Goal: Information Seeking & Learning: Check status

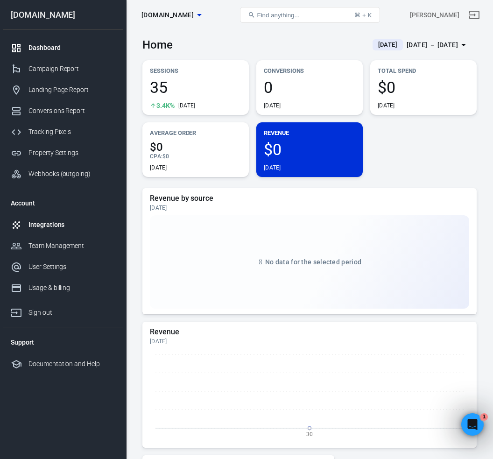
click at [45, 229] on div "Integrations" at bounding box center [71, 225] width 87 height 10
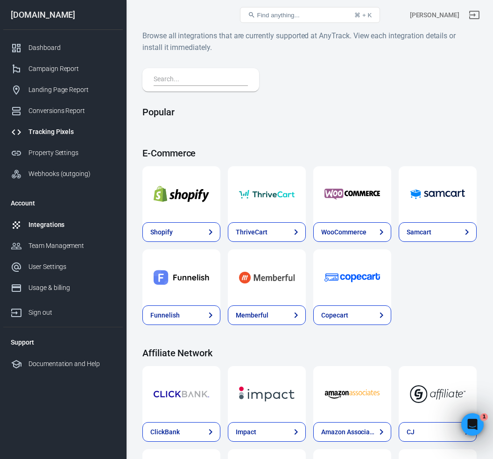
click at [77, 131] on div "Tracking Pixels" at bounding box center [71, 132] width 87 height 10
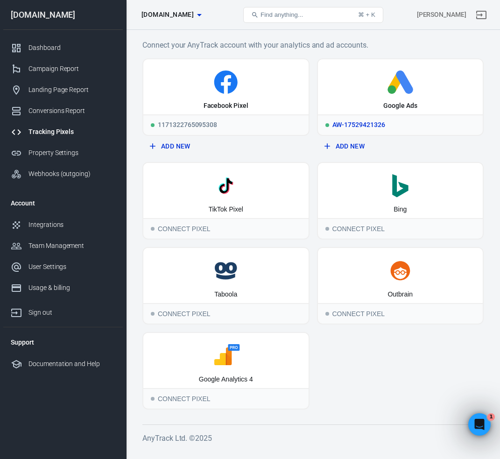
click at [360, 88] on icon at bounding box center [401, 82] width 158 height 23
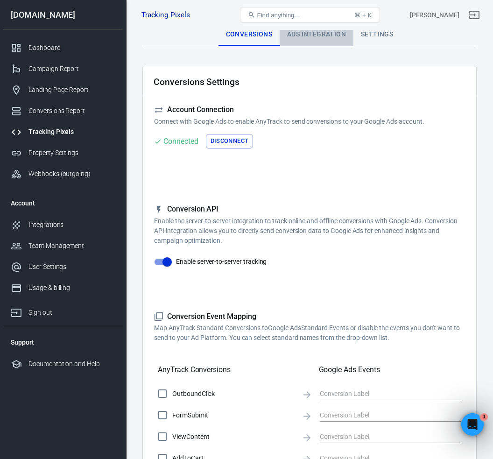
click at [304, 38] on div "Ads Integration" at bounding box center [317, 34] width 74 height 22
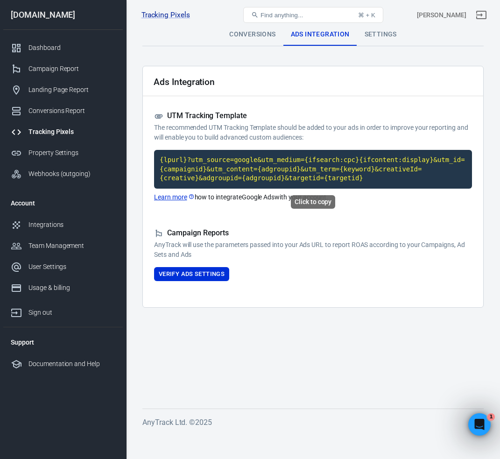
click at [337, 172] on code "{lpurl}?utm_source=google&utm_medium={ifsearch:cpc}{ifcontent:display}&utm_id={…" at bounding box center [313, 169] width 318 height 39
click at [324, 169] on code "{lpurl}?utm_source=google&utm_medium={ifsearch:cpc}{ifcontent:display}&utm_id={…" at bounding box center [313, 169] width 318 height 39
click at [214, 273] on button "Verify Ads Settings" at bounding box center [191, 274] width 75 height 14
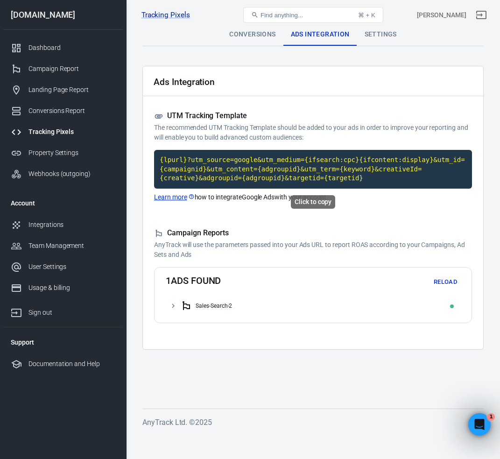
click at [280, 169] on code "{lpurl}?utm_source=google&utm_medium={ifsearch:cpc}{ifcontent:display}&utm_id={…" at bounding box center [313, 169] width 318 height 39
click at [290, 175] on code "{lpurl}?utm_source=google&utm_medium={ifsearch:cpc}{ifcontent:display}&utm_id={…" at bounding box center [313, 169] width 318 height 39
click at [277, 171] on code "{lpurl}?utm_source=google&utm_medium={ifsearch:cpc}{ifcontent:display}&utm_id={…" at bounding box center [313, 169] width 318 height 39
click at [49, 50] on div "Dashboard" at bounding box center [71, 48] width 87 height 10
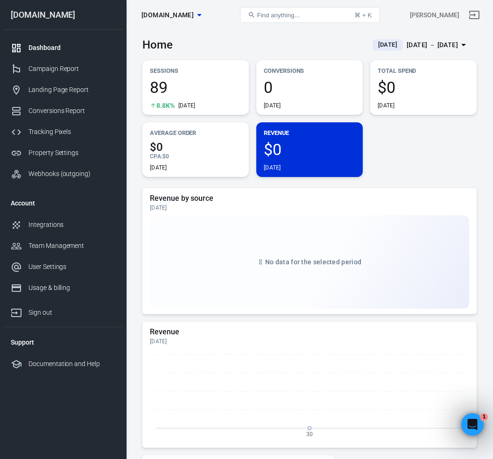
click at [410, 86] on span "$0" at bounding box center [424, 87] width 92 height 16
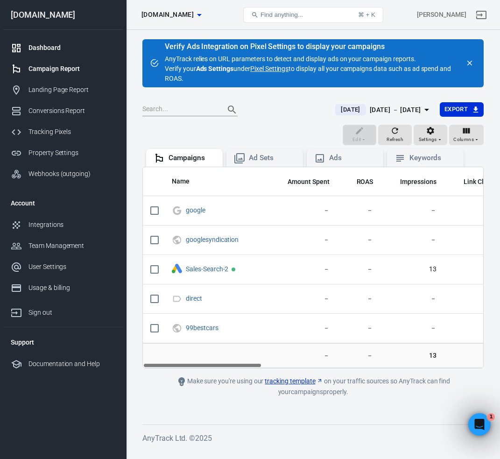
click at [47, 49] on div "Dashboard" at bounding box center [71, 48] width 87 height 10
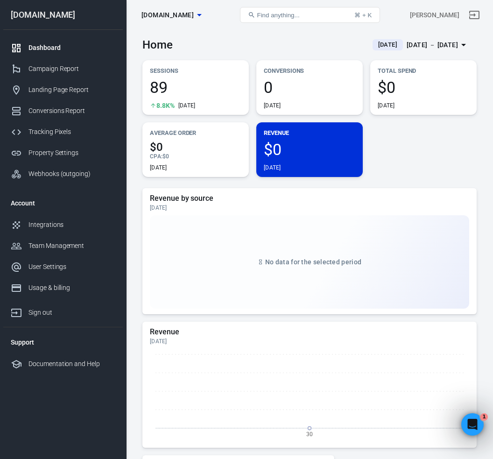
click at [407, 49] on div "[DATE] － [DATE]" at bounding box center [432, 45] width 51 height 12
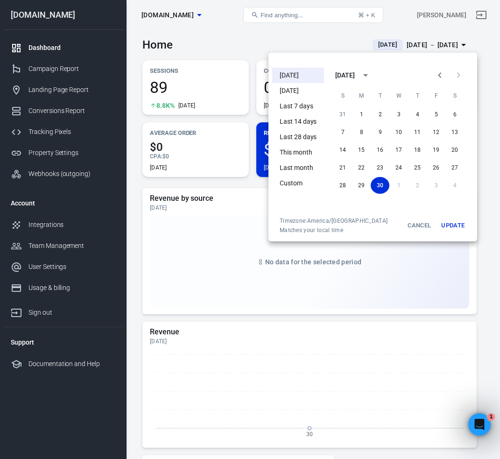
click at [289, 76] on li "[DATE]" at bounding box center [298, 75] width 52 height 15
click at [448, 223] on button "Update" at bounding box center [453, 225] width 30 height 17
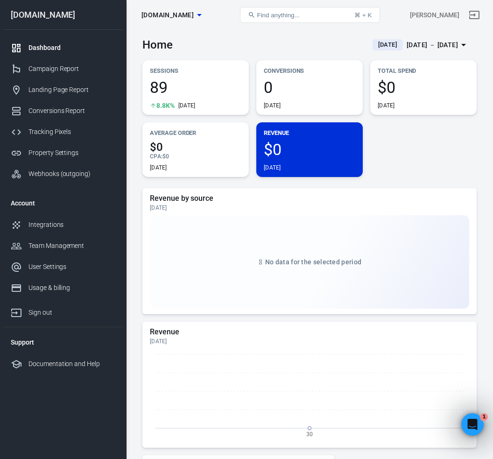
click at [396, 91] on span "$0" at bounding box center [424, 87] width 92 height 16
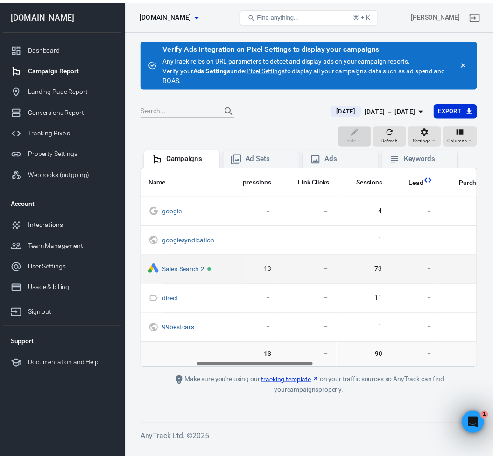
scroll to position [0, 161]
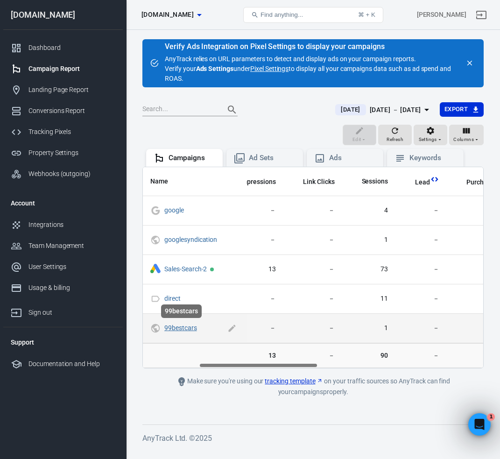
click at [186, 329] on link "99bestcars" at bounding box center [180, 327] width 33 height 7
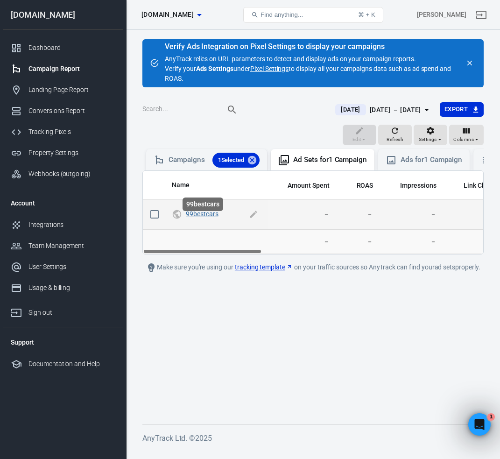
click at [207, 218] on link "99bestcars" at bounding box center [202, 213] width 33 height 7
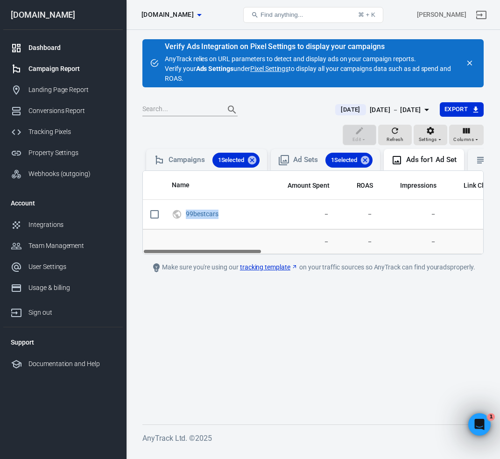
click at [37, 48] on div "Dashboard" at bounding box center [71, 48] width 87 height 10
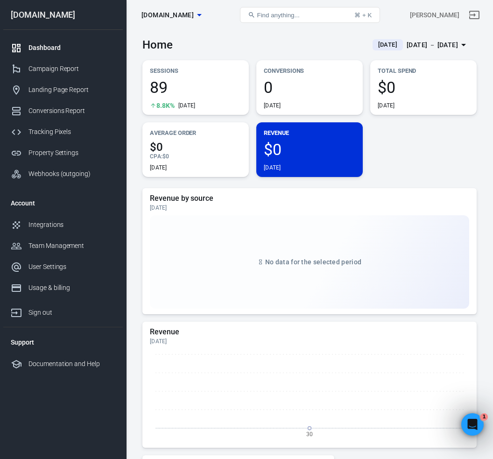
click at [428, 42] on div "[DATE] － [DATE]" at bounding box center [432, 45] width 51 height 12
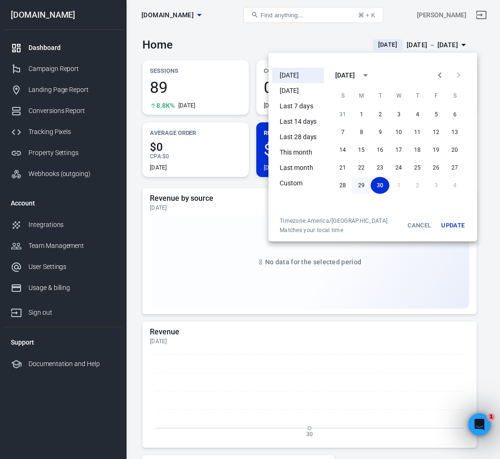
click at [364, 183] on button "29" at bounding box center [361, 185] width 19 height 17
click at [447, 225] on button "Update" at bounding box center [453, 225] width 30 height 17
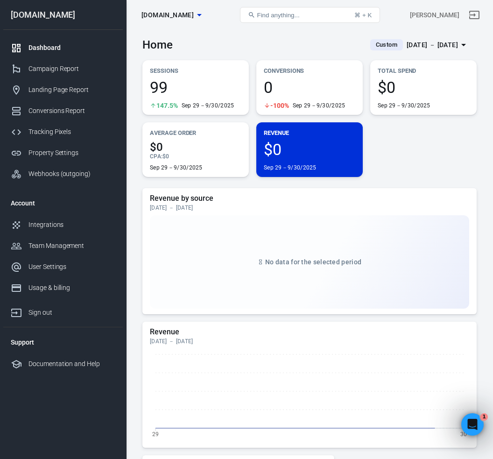
click at [421, 44] on div "[DATE] － [DATE]" at bounding box center [432, 45] width 51 height 12
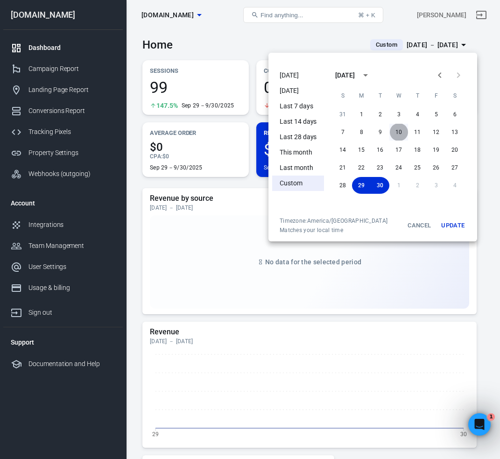
click at [397, 132] on button "10" at bounding box center [398, 132] width 19 height 17
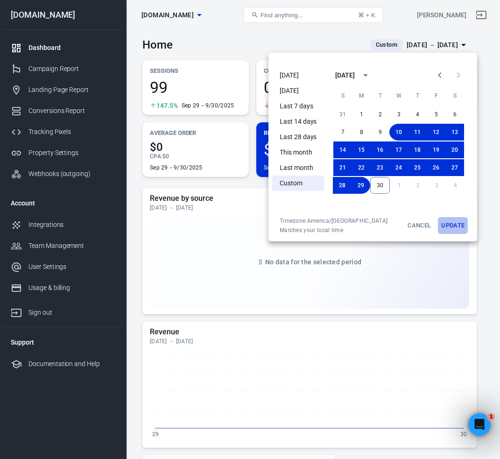
click at [451, 223] on button "Update" at bounding box center [453, 225] width 30 height 17
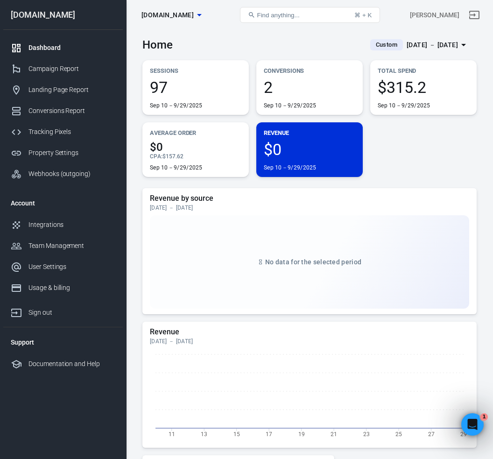
click at [430, 102] on div "Sep 10－9/29/2025" at bounding box center [424, 105] width 92 height 7
click at [415, 45] on div "[DATE] － [DATE]" at bounding box center [432, 45] width 51 height 12
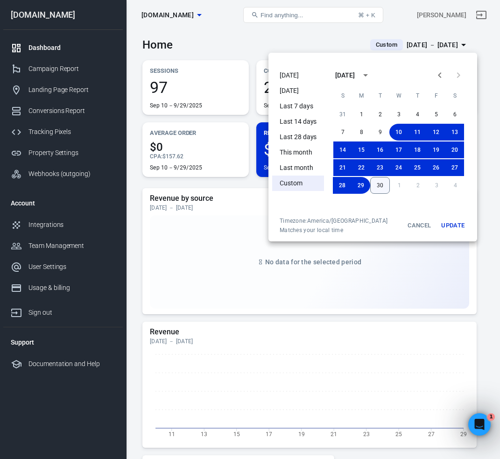
click at [381, 188] on button "30" at bounding box center [380, 185] width 20 height 17
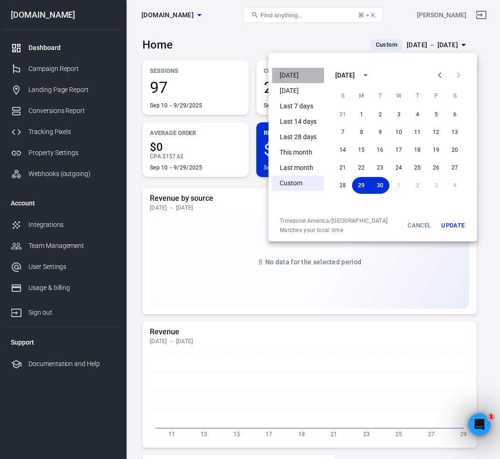
click at [299, 74] on li "[DATE]" at bounding box center [298, 75] width 52 height 15
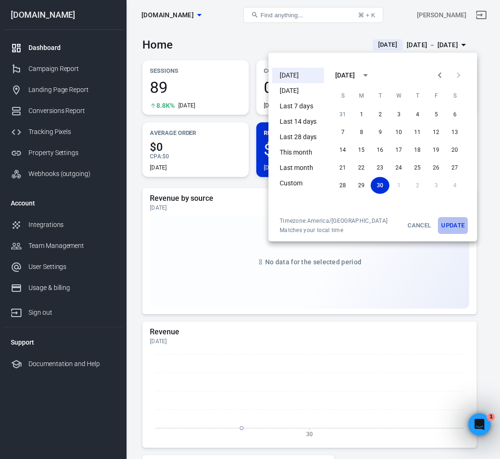
click at [452, 225] on button "Update" at bounding box center [453, 225] width 30 height 17
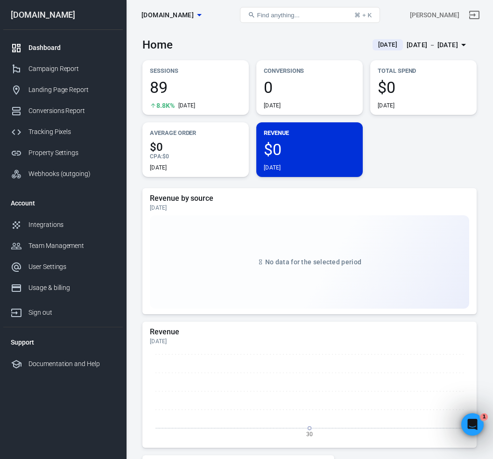
click at [390, 109] on div "Total Spend $0 [DATE]" at bounding box center [423, 87] width 106 height 55
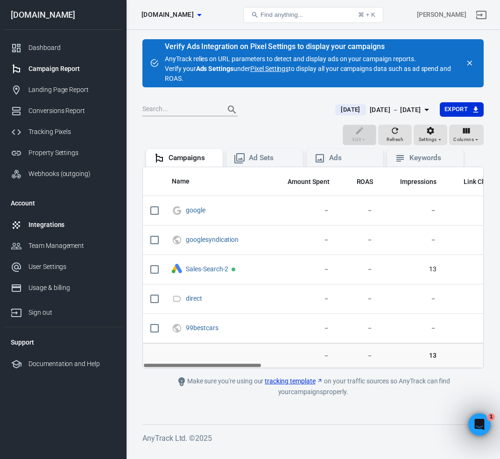
click at [60, 221] on div "Integrations" at bounding box center [71, 225] width 87 height 10
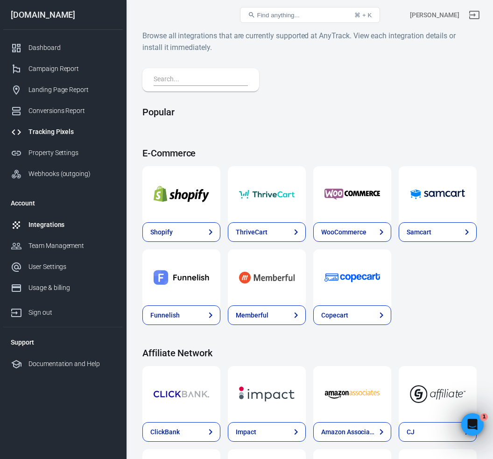
click at [66, 126] on link "Tracking Pixels" at bounding box center [63, 131] width 120 height 21
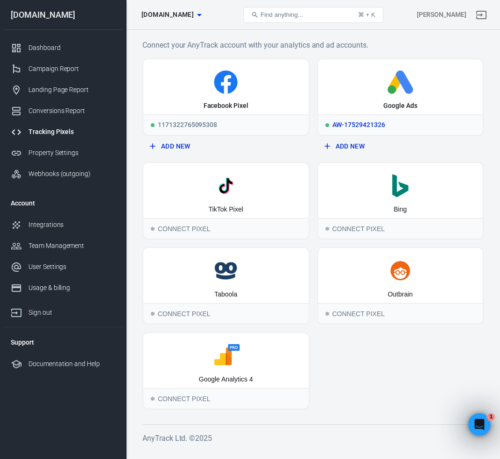
click at [350, 73] on icon at bounding box center [401, 82] width 158 height 23
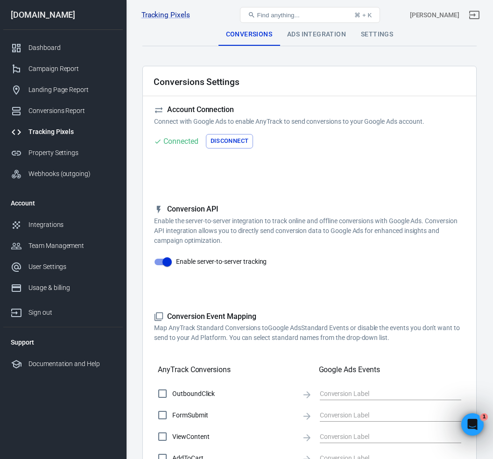
click at [313, 30] on div "Ads Integration" at bounding box center [317, 34] width 74 height 22
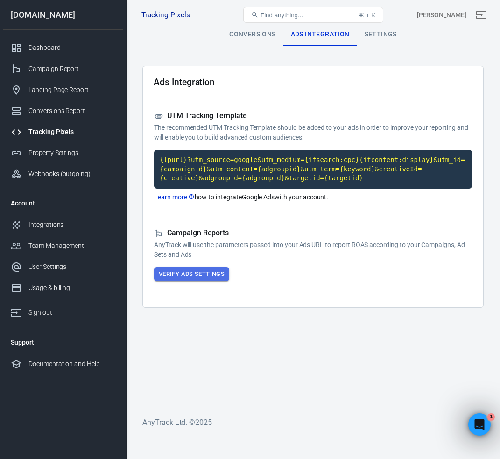
click at [180, 275] on button "Verify Ads Settings" at bounding box center [191, 274] width 75 height 14
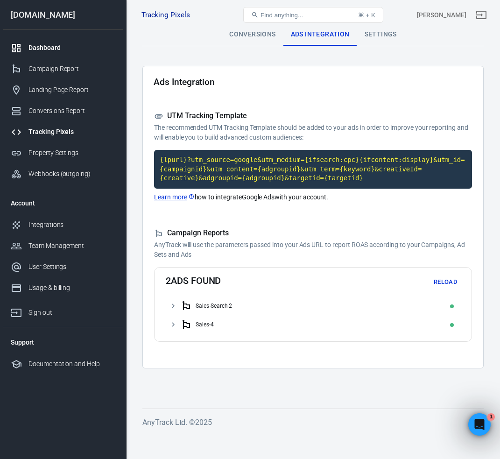
click at [48, 49] on div "Dashboard" at bounding box center [71, 48] width 87 height 10
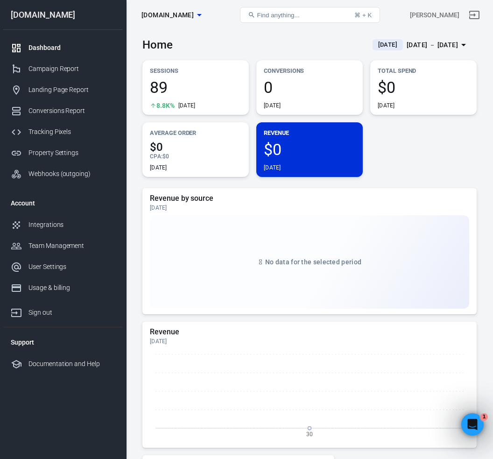
click at [49, 39] on link "Dashboard" at bounding box center [63, 47] width 120 height 21
click at [51, 50] on div "Dashboard" at bounding box center [71, 48] width 87 height 10
click at [57, 92] on div "Landing Page Report" at bounding box center [71, 90] width 87 height 10
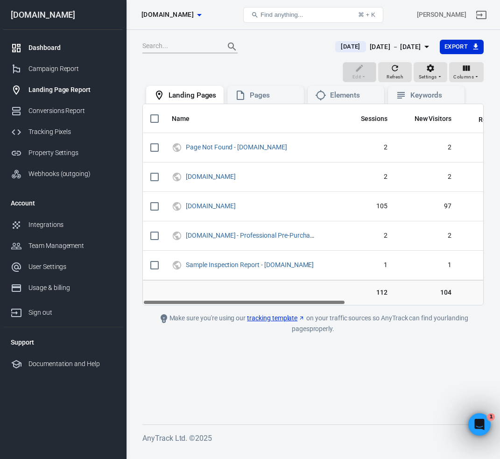
click at [56, 53] on link "Dashboard" at bounding box center [63, 47] width 120 height 21
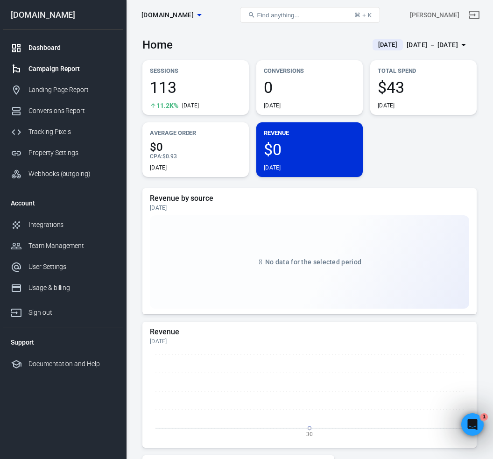
click at [85, 72] on div "Campaign Report" at bounding box center [71, 69] width 87 height 10
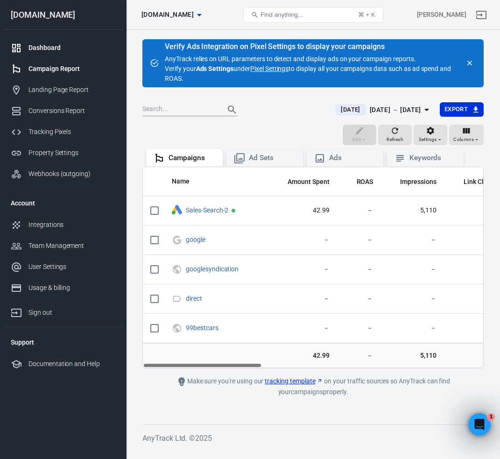
click at [49, 44] on div "Dashboard" at bounding box center [71, 48] width 87 height 10
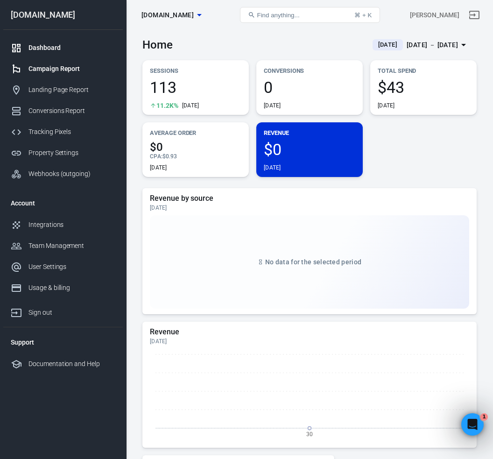
click at [42, 67] on div "Campaign Report" at bounding box center [71, 69] width 87 height 10
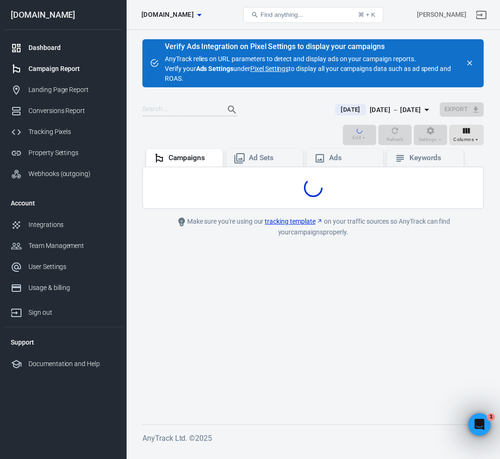
click at [35, 46] on div "Dashboard" at bounding box center [71, 48] width 87 height 10
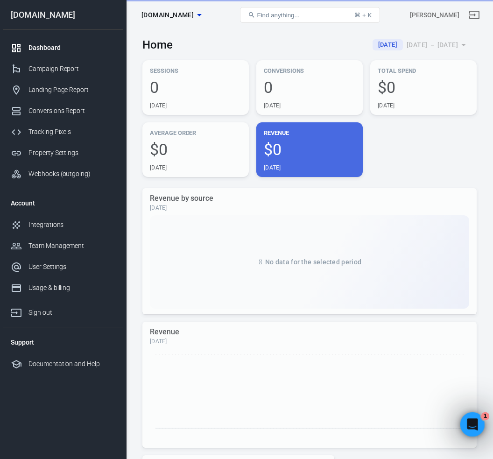
click at [468, 420] on icon "Open Intercom Messenger" at bounding box center [471, 423] width 15 height 15
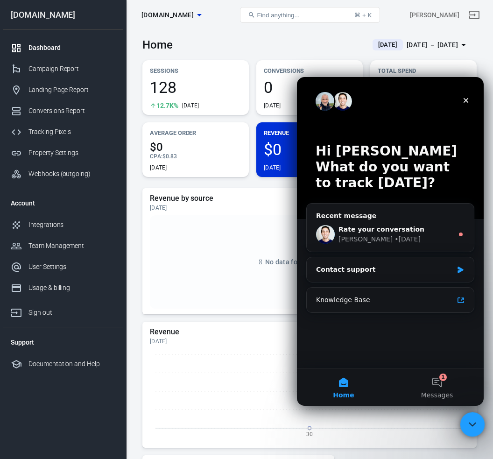
click at [468, 420] on icon "Close Intercom Messenger" at bounding box center [471, 422] width 11 height 11
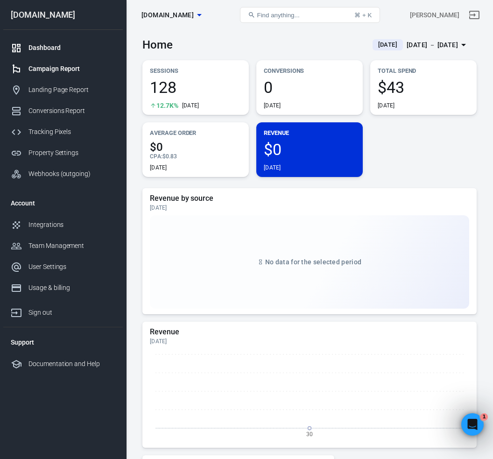
click at [58, 71] on div "Campaign Report" at bounding box center [71, 69] width 87 height 10
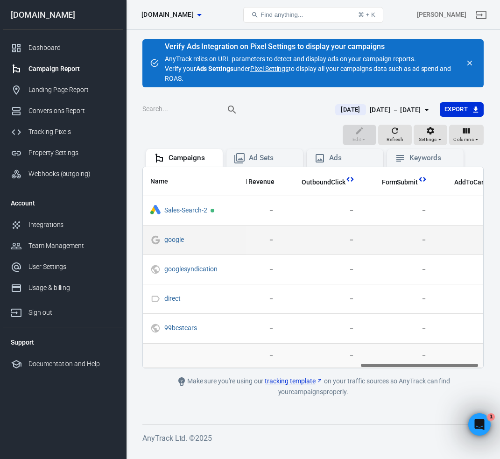
scroll to position [0, 619]
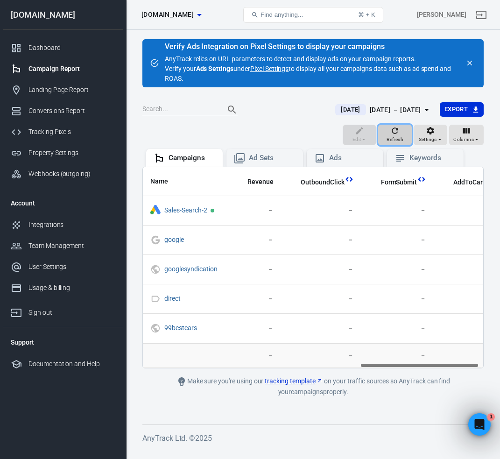
click at [392, 134] on icon "button" at bounding box center [394, 130] width 9 height 9
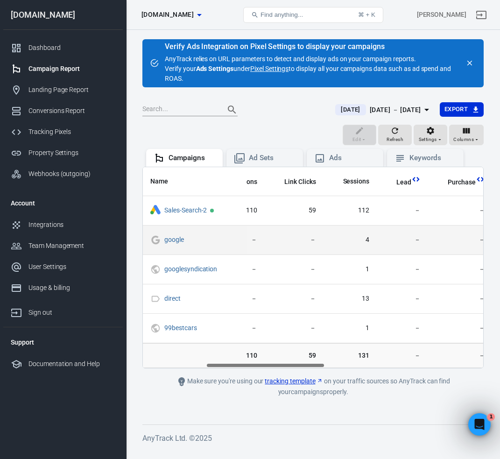
scroll to position [0, 0]
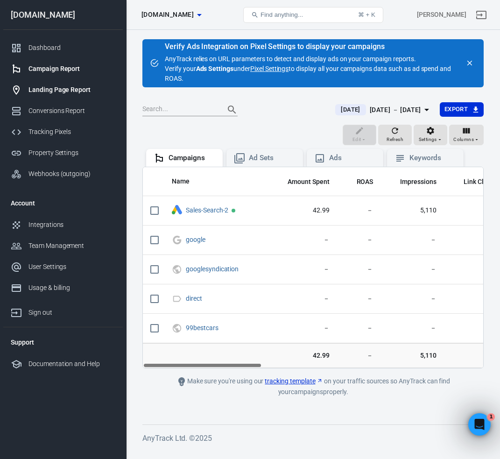
click at [66, 87] on div "Landing Page Report" at bounding box center [71, 90] width 87 height 10
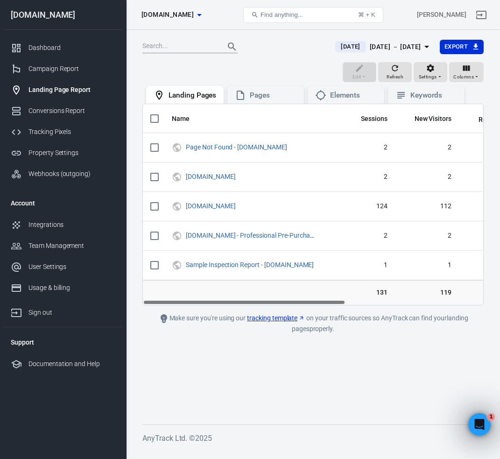
click at [56, 87] on div "Landing Page Report" at bounding box center [71, 90] width 87 height 10
click at [245, 93] on icon at bounding box center [240, 95] width 11 height 11
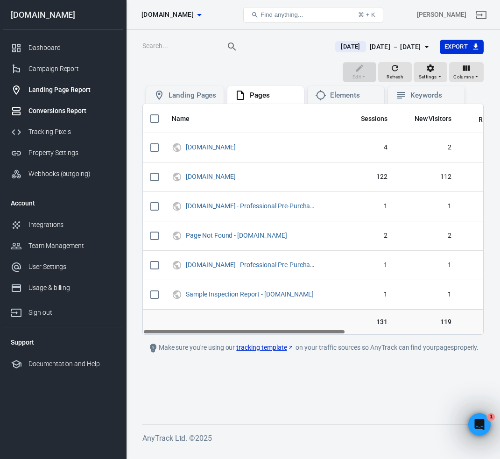
click at [48, 113] on div "Conversions Report" at bounding box center [71, 111] width 87 height 10
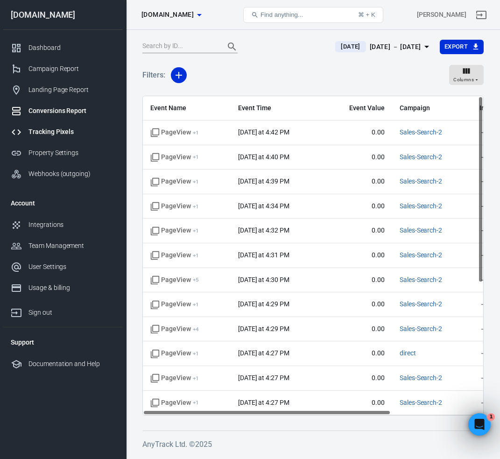
click at [67, 137] on link "Tracking Pixels" at bounding box center [63, 131] width 120 height 21
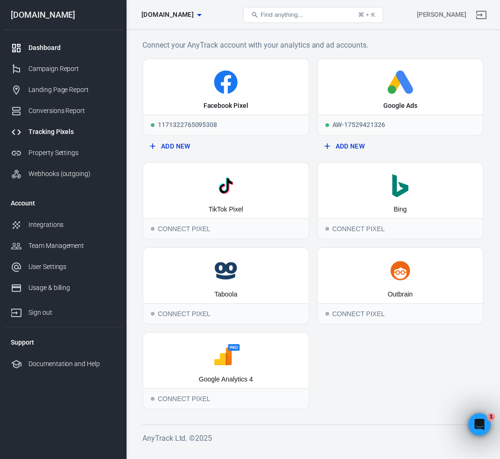
click at [49, 43] on div "Dashboard" at bounding box center [71, 48] width 87 height 10
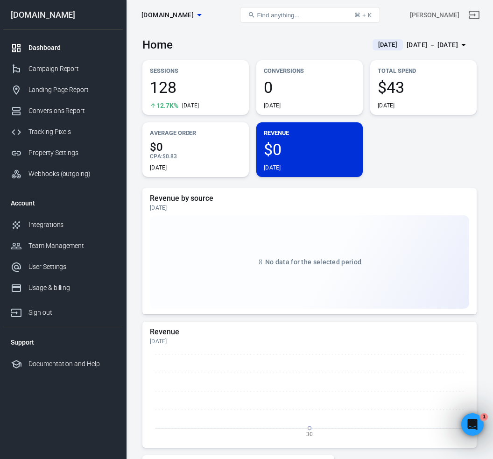
click at [374, 44] on span "[DATE]" at bounding box center [387, 44] width 27 height 9
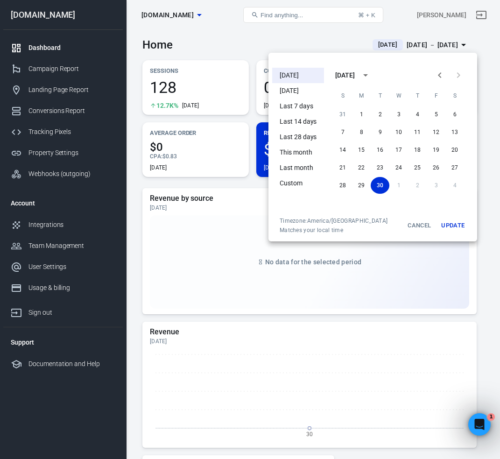
click at [317, 35] on div at bounding box center [250, 229] width 500 height 459
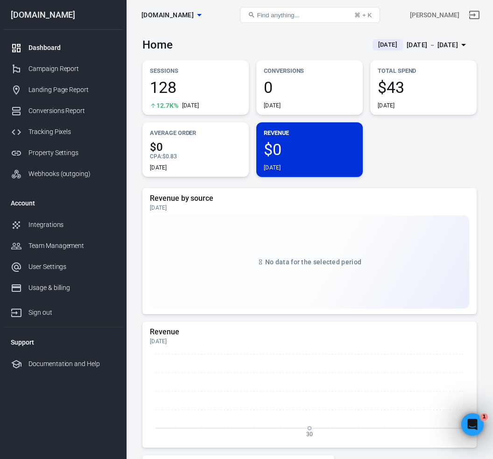
click at [205, 15] on icon "button" at bounding box center [199, 14] width 11 height 11
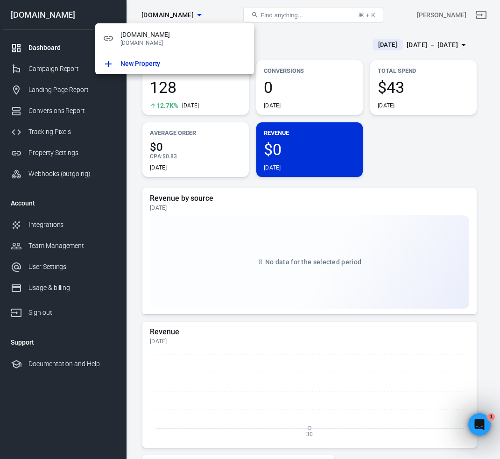
click at [228, 13] on div at bounding box center [250, 229] width 500 height 459
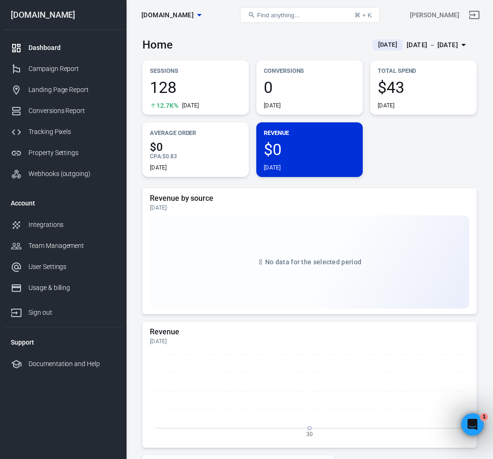
click at [50, 49] on div "Dashboard" at bounding box center [71, 48] width 87 height 10
